Goal: Communication & Community: Ask a question

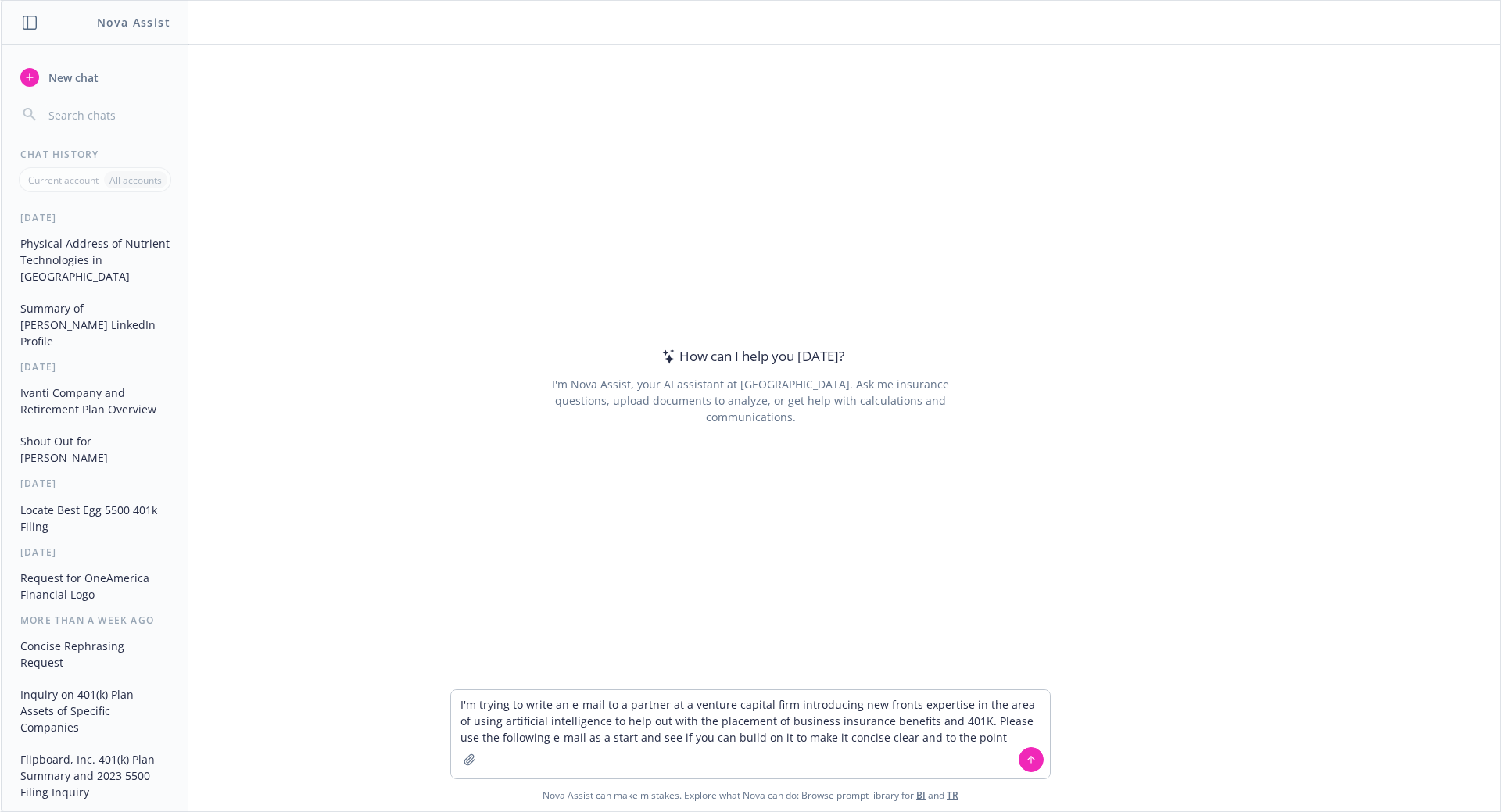
type textarea "L'i dolors am conse ad e-sedd ei t incidid ut l etdolor magnaal enim adminimven…"
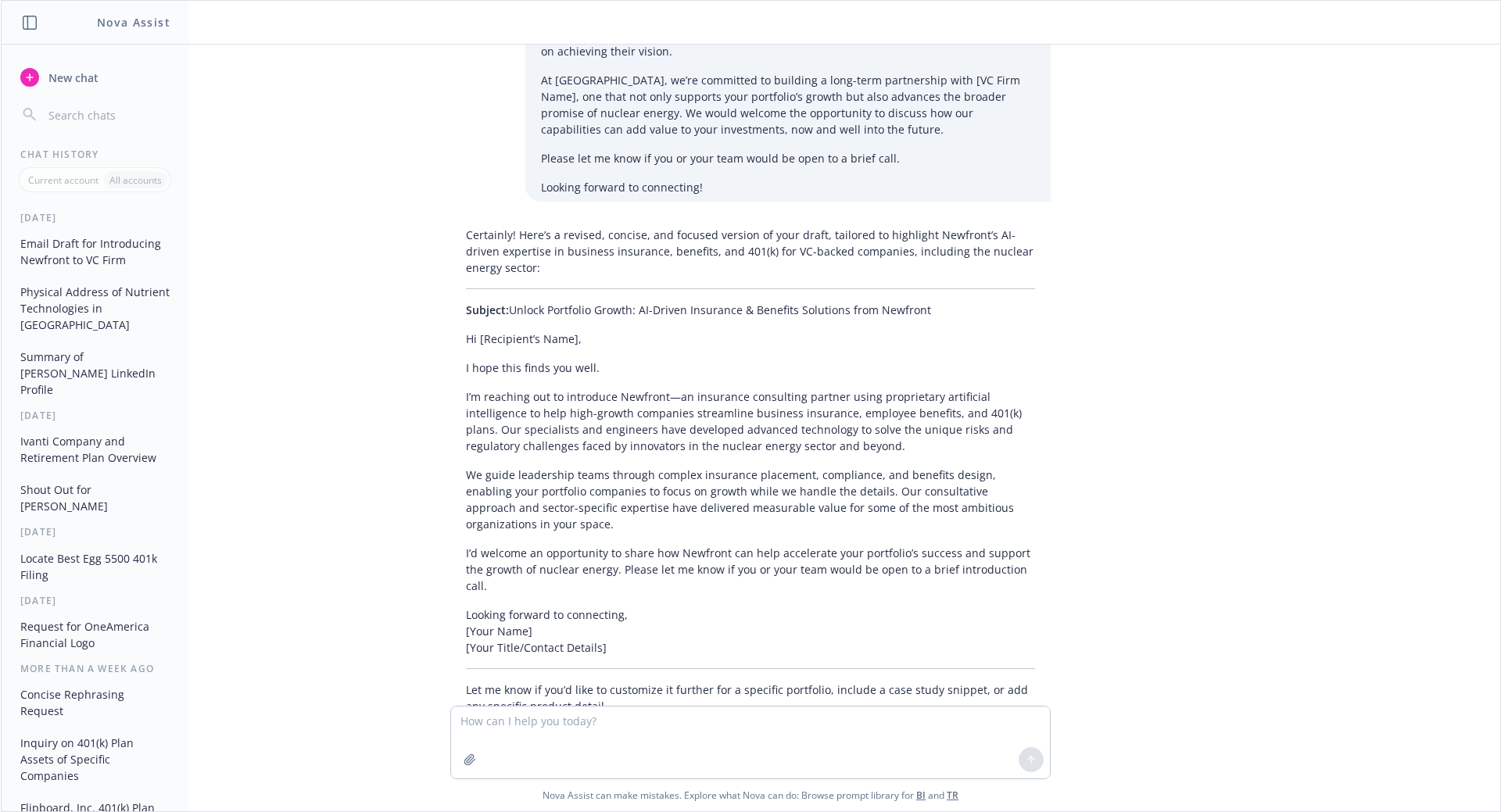
scroll to position [307, 0]
